Goal: Information Seeking & Learning: Understand process/instructions

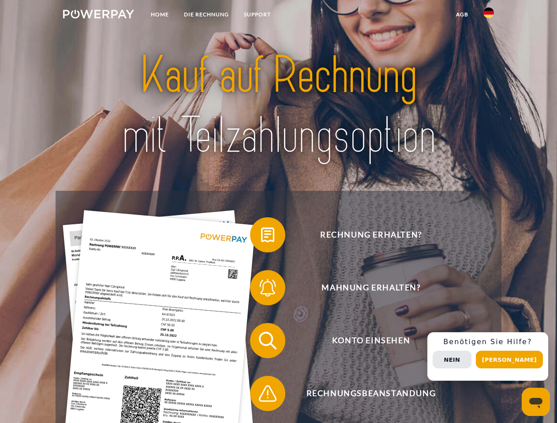
click at [98, 15] on img at bounding box center [98, 14] width 71 height 9
click at [489, 15] on img at bounding box center [488, 12] width 11 height 11
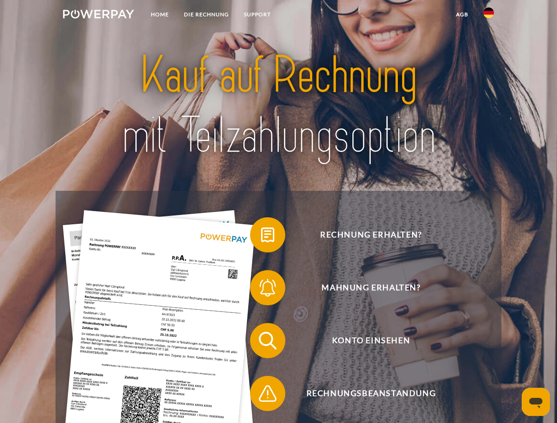
click at [462, 15] on link "agb" at bounding box center [462, 15] width 27 height 16
click at [261, 237] on span at bounding box center [254, 235] width 44 height 44
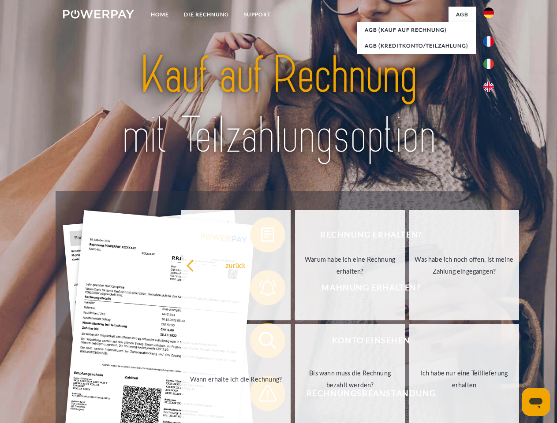
click at [261, 290] on div "Rechnung erhalten? Mahnung erhalten? Konto einsehen" at bounding box center [278, 367] width 445 height 353
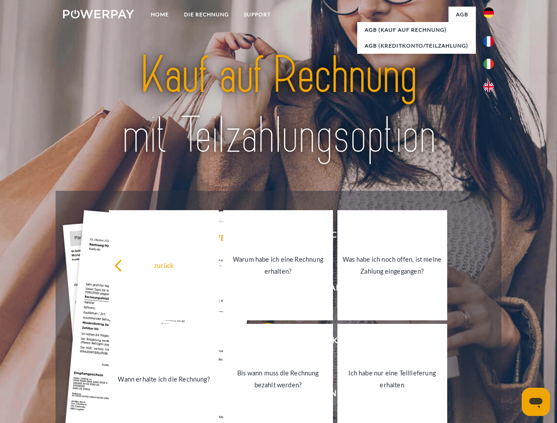
click at [261, 343] on link "Bis wann muss die Rechnung bezahlt werden?" at bounding box center [278, 379] width 110 height 110
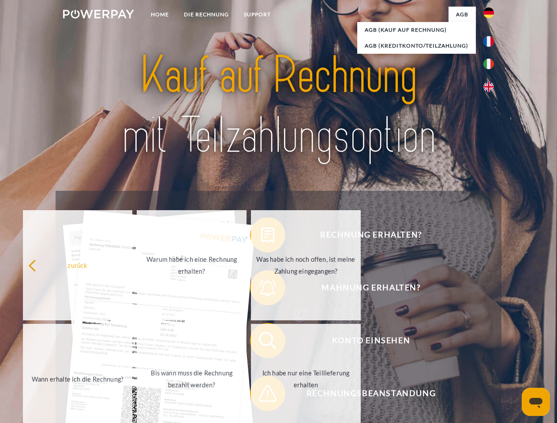
click at [261, 396] on span at bounding box center [254, 394] width 44 height 44
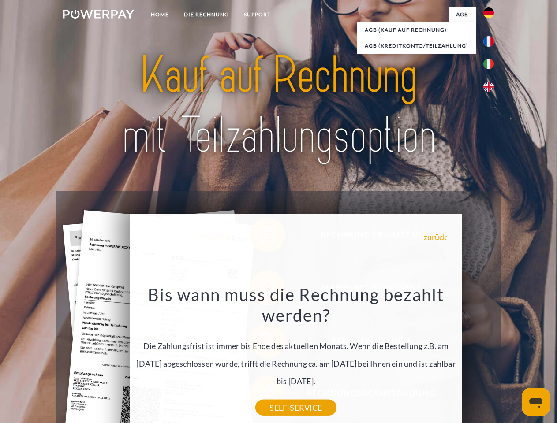
click at [491, 357] on div "Rechnung erhalten? Mahnung erhalten? Konto einsehen" at bounding box center [278, 367] width 445 height 353
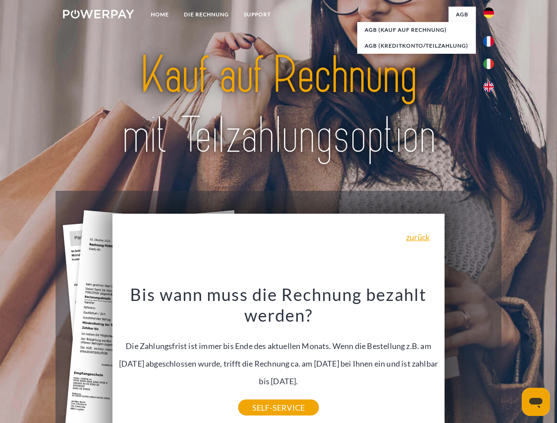
click at [469, 359] on span "Konto einsehen" at bounding box center [371, 340] width 216 height 35
click at [513, 360] on header "Home DIE RECHNUNG SUPPORT" at bounding box center [278, 304] width 557 height 609
